Goal: Use online tool/utility: Utilize a website feature to perform a specific function

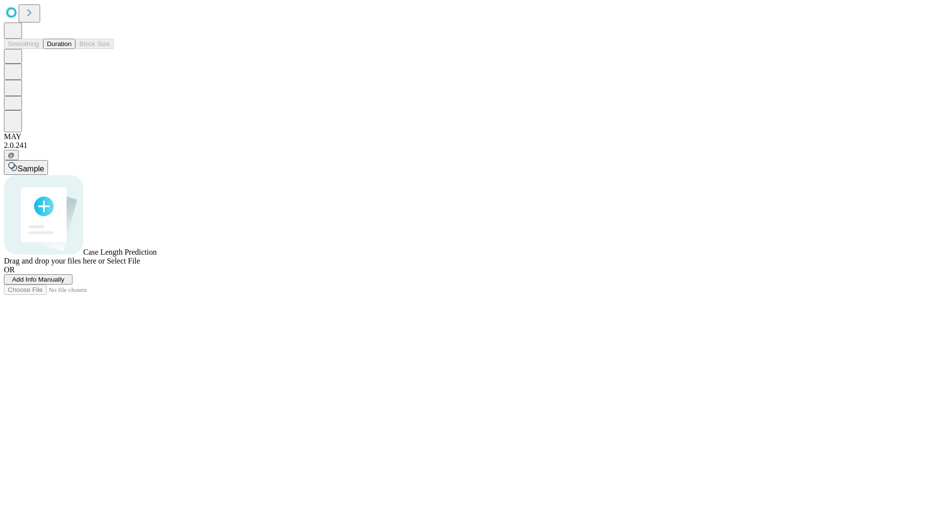
click at [72, 49] on button "Duration" at bounding box center [59, 44] width 32 height 10
click at [44, 165] on span "Sample" at bounding box center [31, 169] width 26 height 8
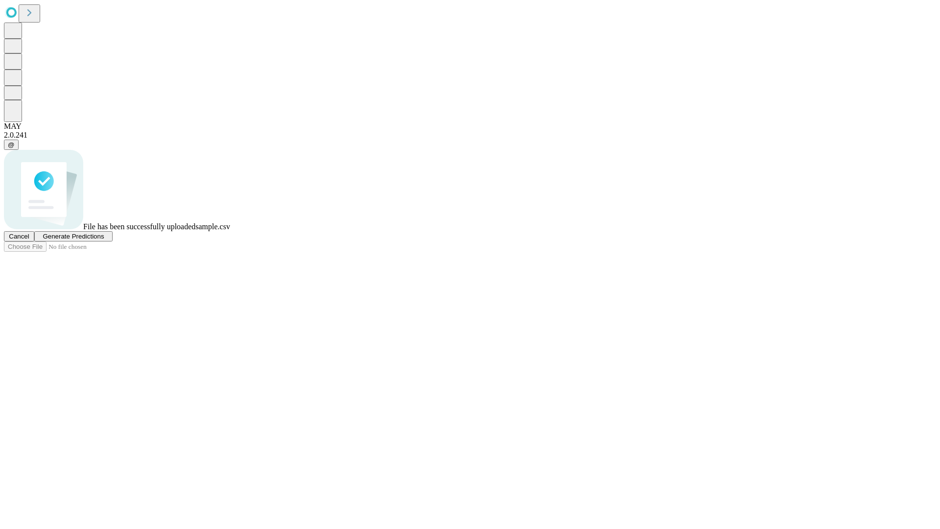
click at [104, 240] on span "Generate Predictions" at bounding box center [73, 236] width 61 height 7
